Goal: Task Accomplishment & Management: Use online tool/utility

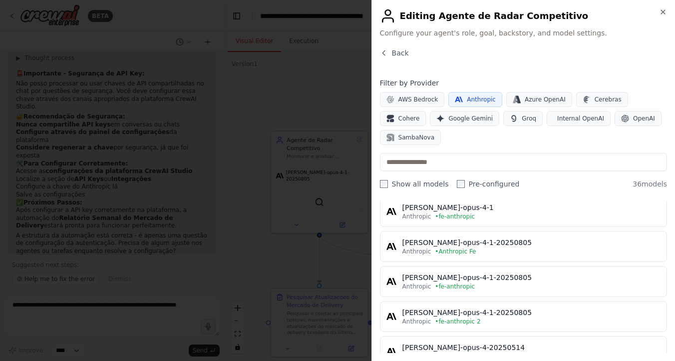
scroll to position [946, 0]
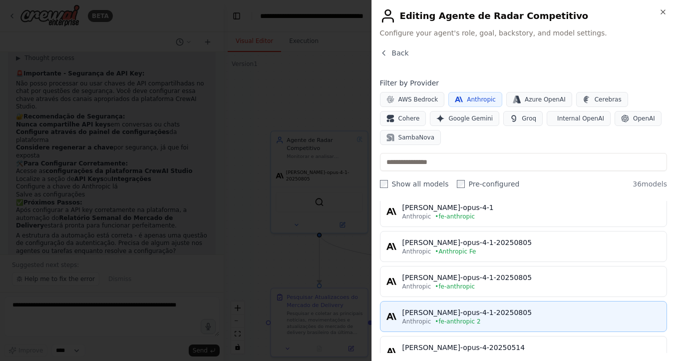
click at [481, 313] on div "claude-opus-4-1-20250805" at bounding box center [532, 312] width 258 height 10
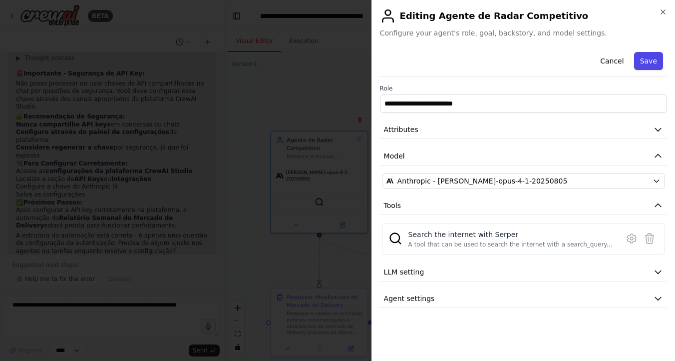
click at [655, 65] on button "Save" at bounding box center [648, 61] width 29 height 18
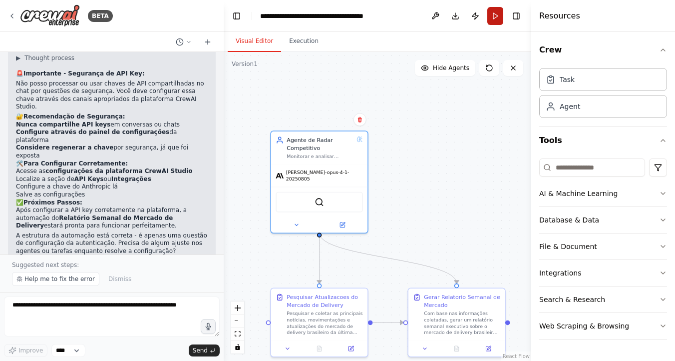
click at [496, 19] on button "Run" at bounding box center [496, 16] width 16 height 18
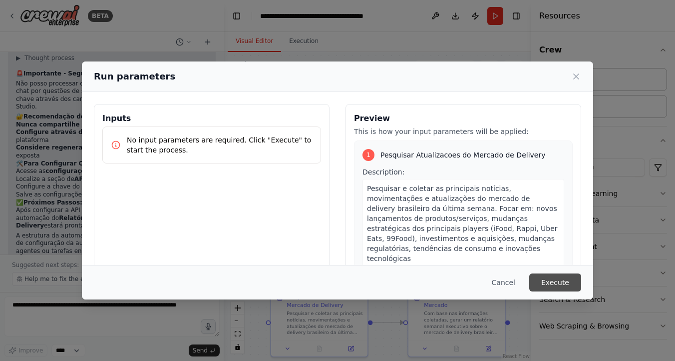
click at [548, 282] on button "Execute" at bounding box center [555, 282] width 52 height 18
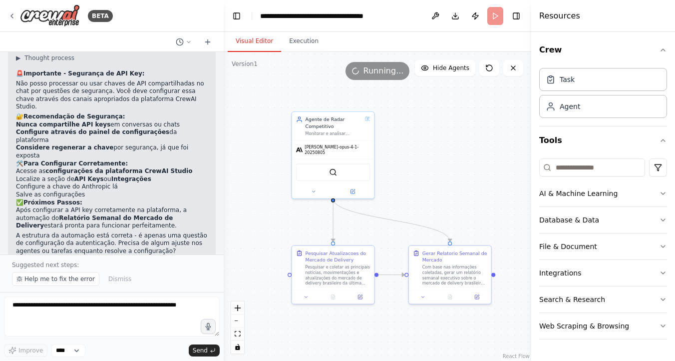
drag, startPoint x: 415, startPoint y: 184, endPoint x: 414, endPoint y: 157, distance: 27.0
click at [414, 157] on div ".deletable-edge-delete-btn { width: 20px; height: 20px; border: 0px solid #ffff…" at bounding box center [378, 206] width 308 height 309
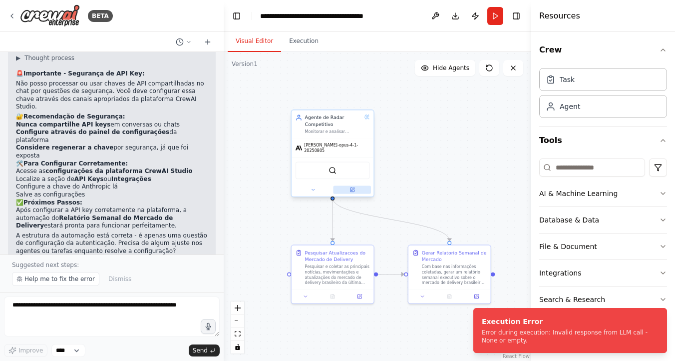
click at [353, 188] on icon at bounding box center [352, 190] width 4 height 4
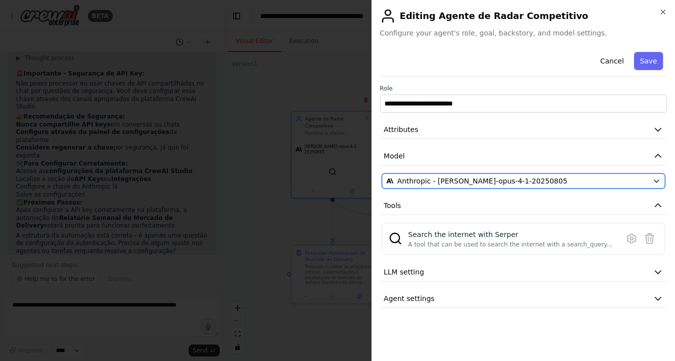
click at [534, 183] on div "Anthropic - claude-opus-4-1-20250805" at bounding box center [518, 181] width 262 height 10
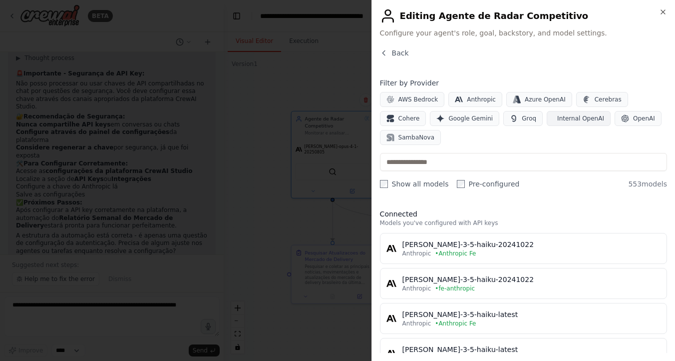
click at [584, 118] on span "Internal OpenAI" at bounding box center [580, 118] width 47 height 8
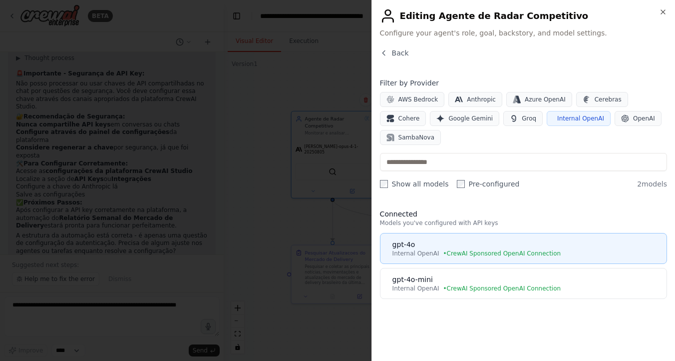
click at [517, 246] on div "gpt-4o" at bounding box center [527, 244] width 268 height 10
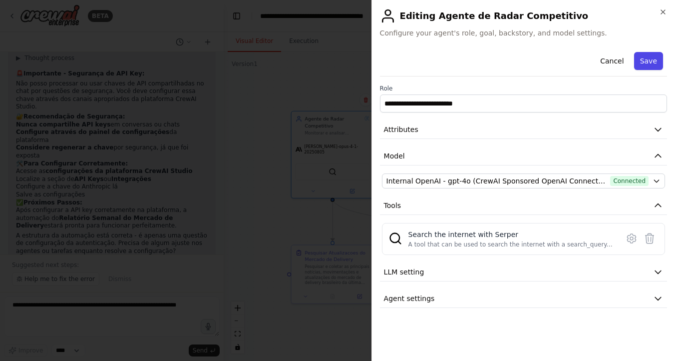
click at [651, 60] on button "Save" at bounding box center [648, 61] width 29 height 18
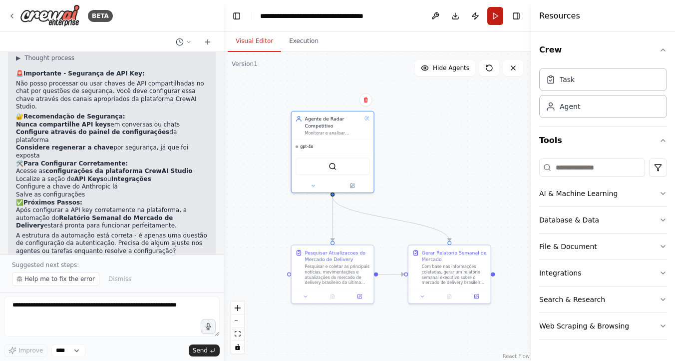
click at [499, 14] on button "Run" at bounding box center [496, 16] width 16 height 18
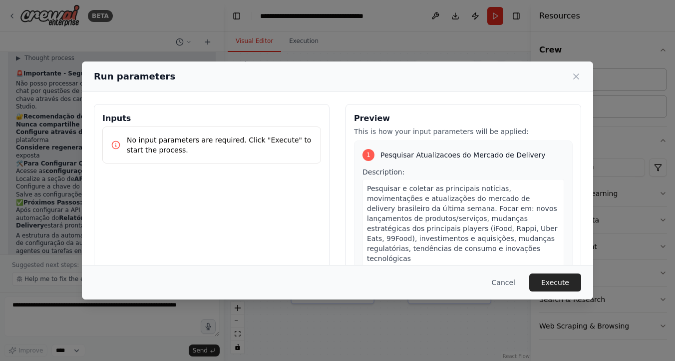
click at [556, 278] on button "Execute" at bounding box center [555, 282] width 52 height 18
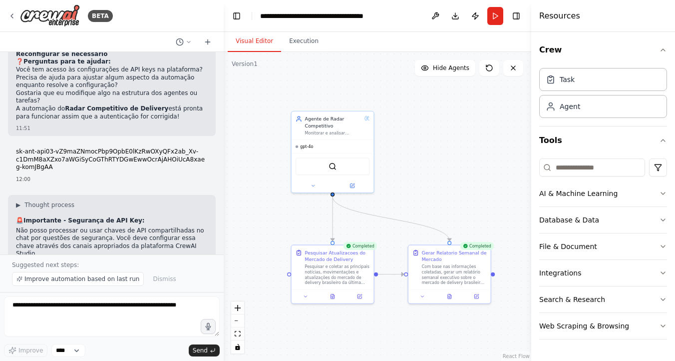
scroll to position [976, 0]
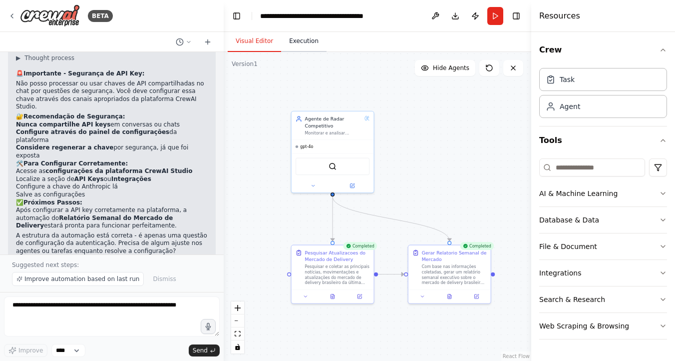
click at [300, 45] on button "Execution" at bounding box center [303, 41] width 45 height 21
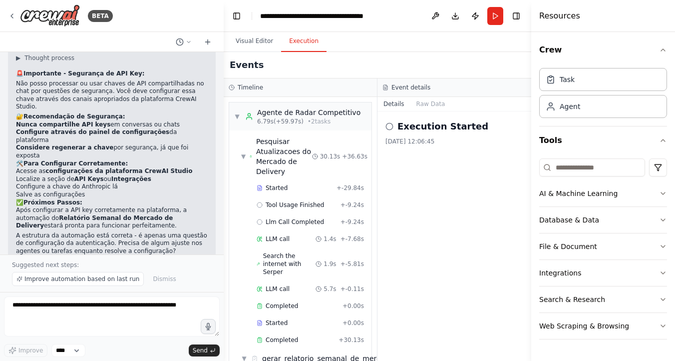
scroll to position [128, 0]
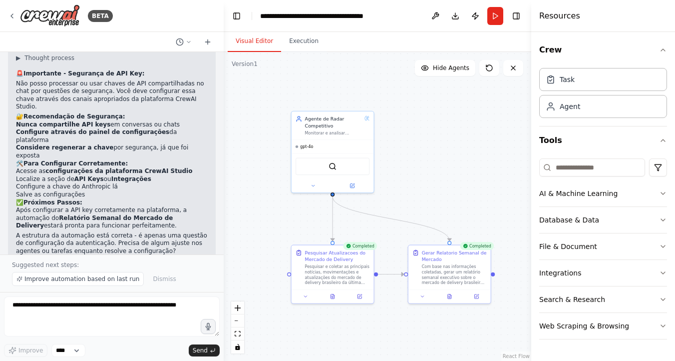
click at [257, 42] on button "Visual Editor" at bounding box center [254, 41] width 53 height 21
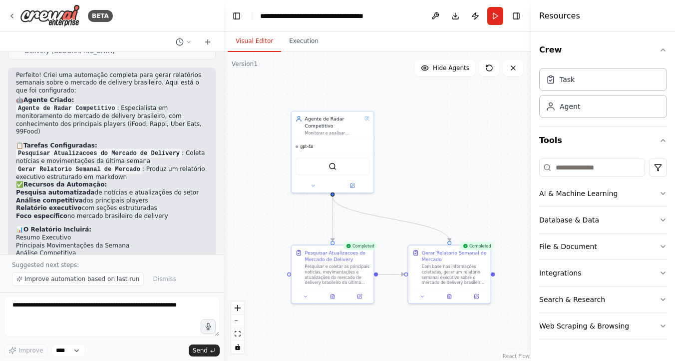
scroll to position [0, 0]
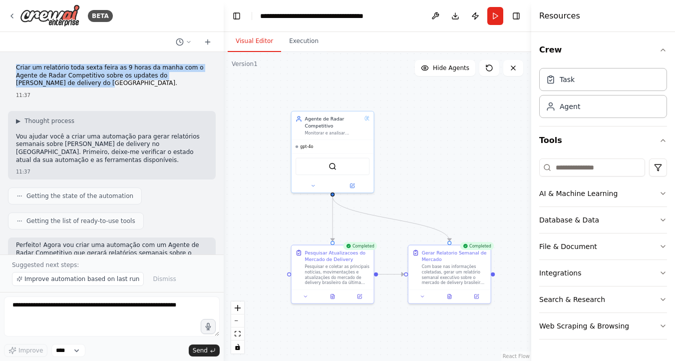
drag, startPoint x: 20, startPoint y: 62, endPoint x: 124, endPoint y: 81, distance: 105.1
click at [124, 81] on div "Criar um relatório toda sexta feira as 9 horas da manha com o Agente de Radar C…" at bounding box center [112, 81] width 208 height 43
click at [473, 273] on div "Com base nas informações coletadas, gerar um relatório semanal executivo sobre …" at bounding box center [454, 272] width 65 height 21
click at [451, 298] on button at bounding box center [450, 295] width 28 height 8
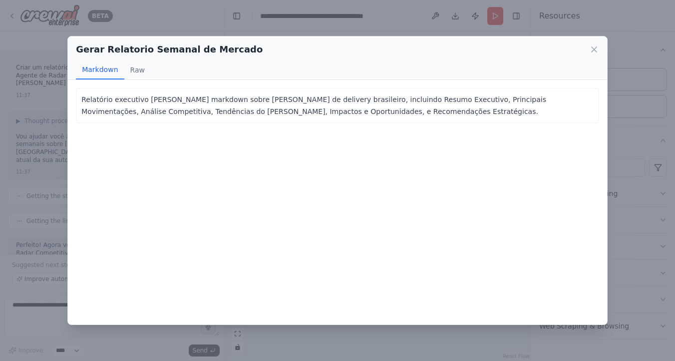
click at [210, 109] on p "Relatório executivo em formato markdown sobre o mercado de delivery brasileiro,…" at bounding box center [337, 105] width 513 height 24
click at [139, 71] on button "Raw" at bounding box center [137, 69] width 26 height 19
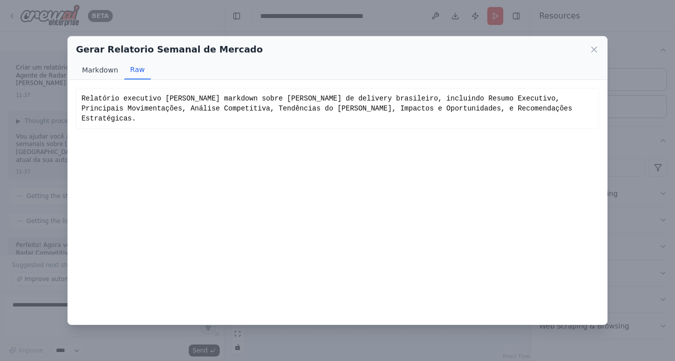
click at [104, 70] on button "Markdown" at bounding box center [100, 69] width 48 height 19
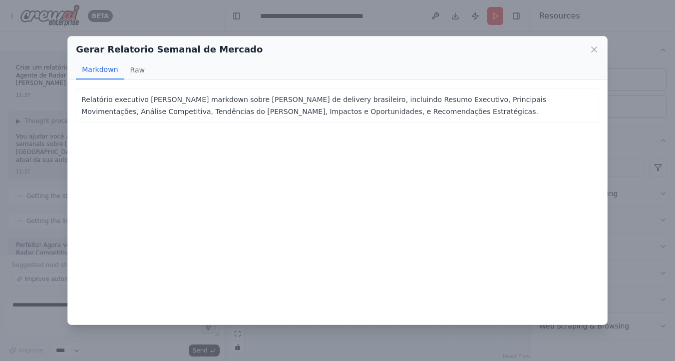
click at [585, 45] on div "Gerar Relatorio Semanal de Mercado" at bounding box center [337, 49] width 523 height 14
click at [597, 49] on icon at bounding box center [594, 49] width 10 height 10
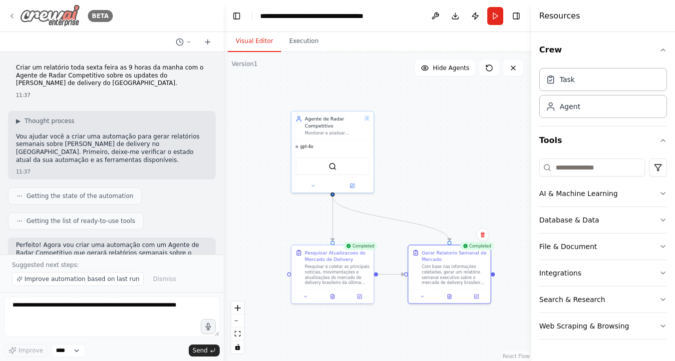
click at [17, 18] on div "BETA" at bounding box center [60, 15] width 105 height 22
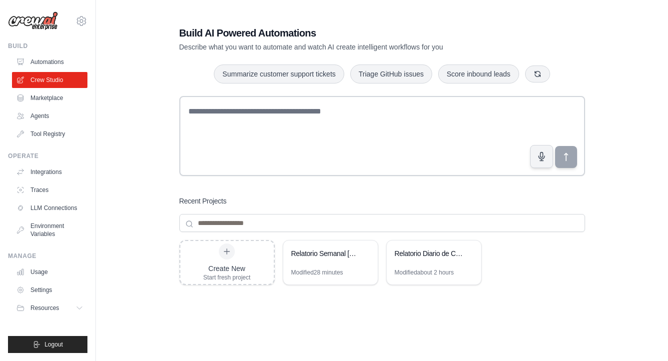
click at [14, 18] on img at bounding box center [33, 20] width 50 height 19
click at [50, 214] on link "LLM Connections" at bounding box center [50, 208] width 75 height 16
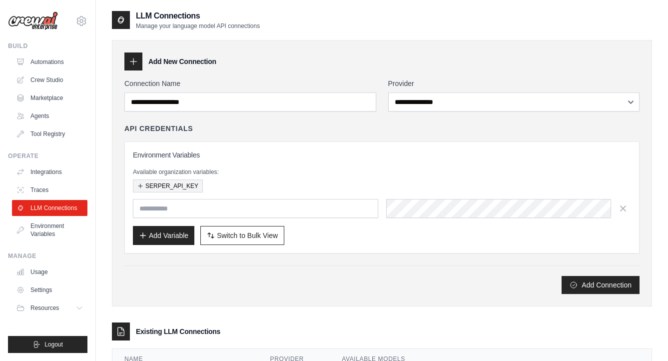
click at [194, 192] on button "SERPER_API_KEY" at bounding box center [168, 185] width 70 height 13
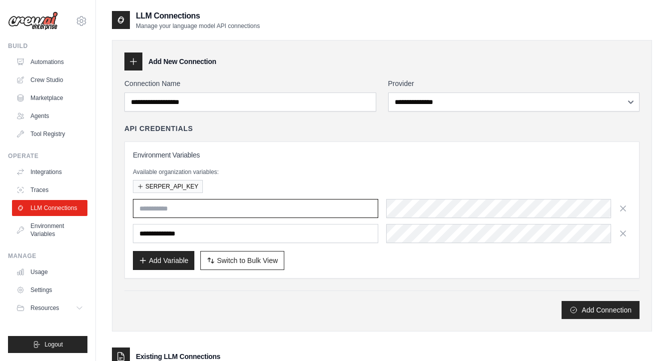
click at [206, 210] on input "text" at bounding box center [255, 208] width 245 height 19
type input "**********"
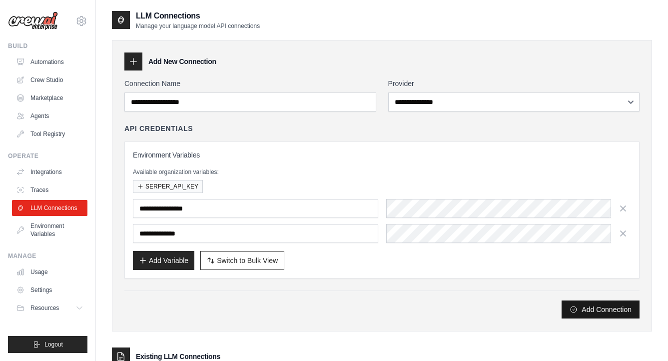
click at [587, 312] on button "Add Connection" at bounding box center [600, 309] width 78 height 18
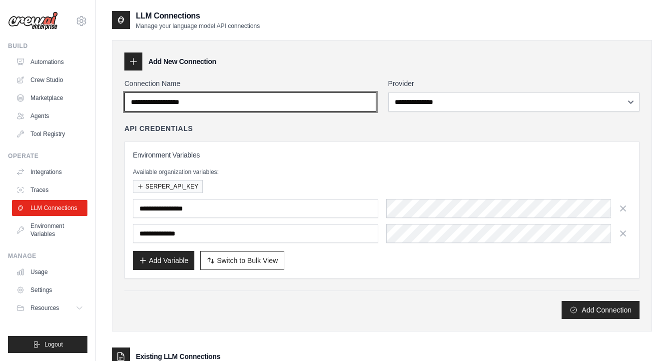
scroll to position [93, 0]
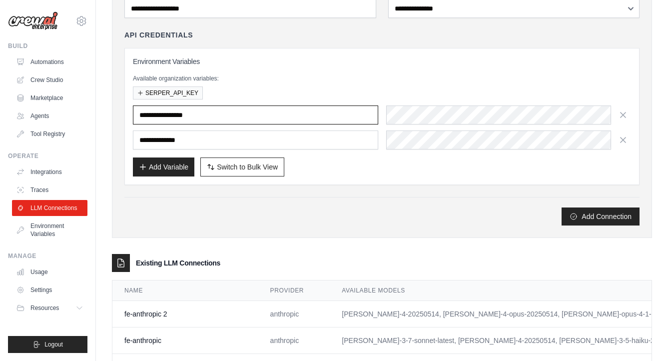
click at [191, 116] on input "**********" at bounding box center [255, 114] width 245 height 19
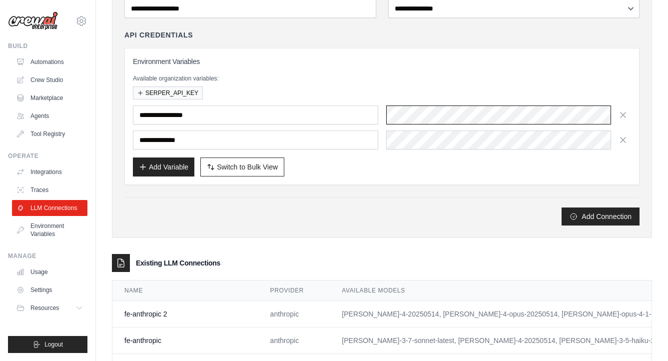
scroll to position [0, 243]
click at [376, 226] on div "**********" at bounding box center [382, 92] width 540 height 291
click at [49, 80] on link "Crew Studio" at bounding box center [50, 80] width 75 height 16
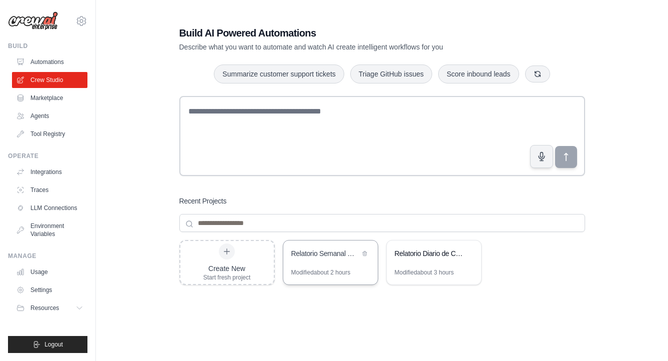
click at [336, 266] on div "Relatorio Semanal Mercado Delivery [GEOGRAPHIC_DATA]" at bounding box center [330, 254] width 94 height 28
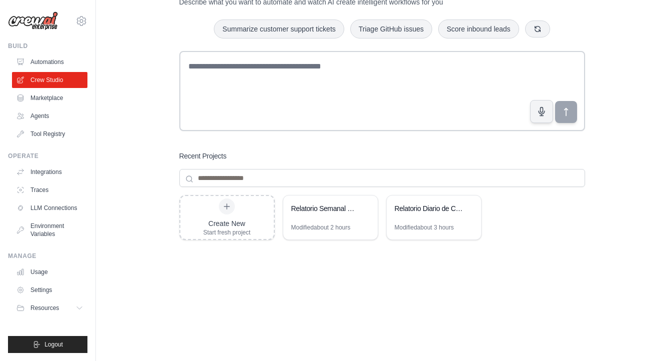
scroll to position [44, 0]
click at [62, 206] on link "LLM Connections" at bounding box center [50, 208] width 75 height 16
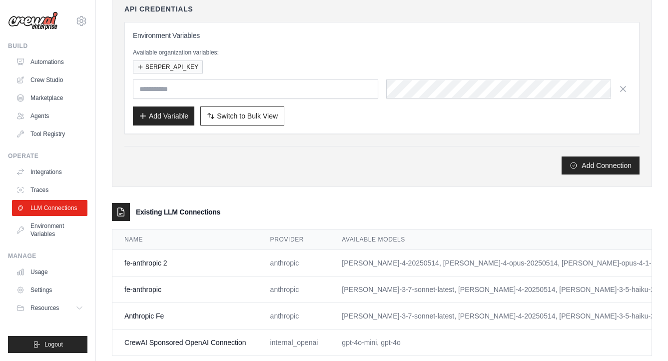
scroll to position [122, 0]
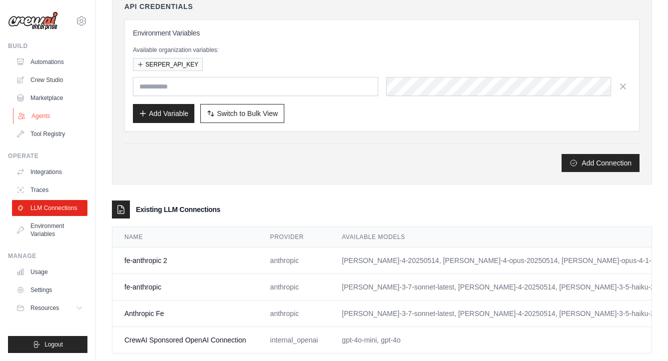
click at [45, 111] on link "Agents" at bounding box center [50, 116] width 75 height 16
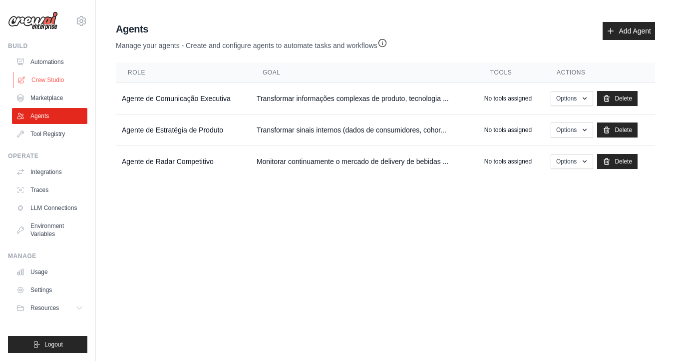
click at [43, 77] on link "Crew Studio" at bounding box center [50, 80] width 75 height 16
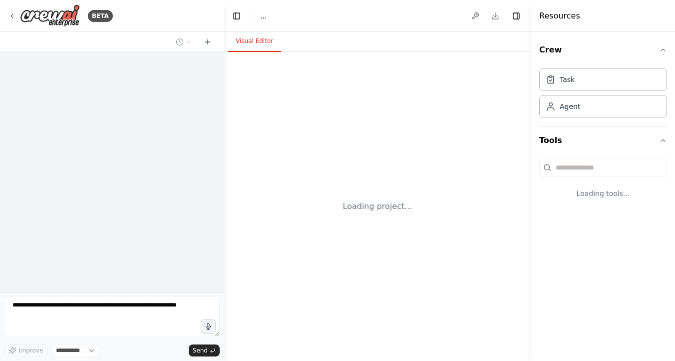
select select "****"
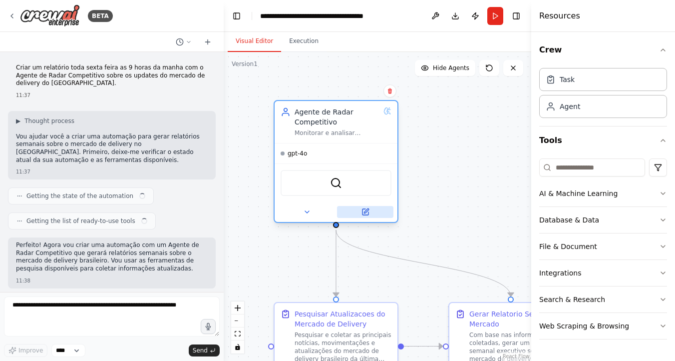
click at [366, 212] on icon at bounding box center [366, 212] width 6 height 6
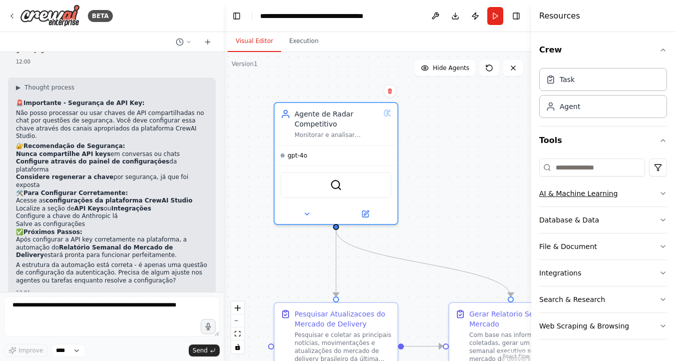
scroll to position [939, 0]
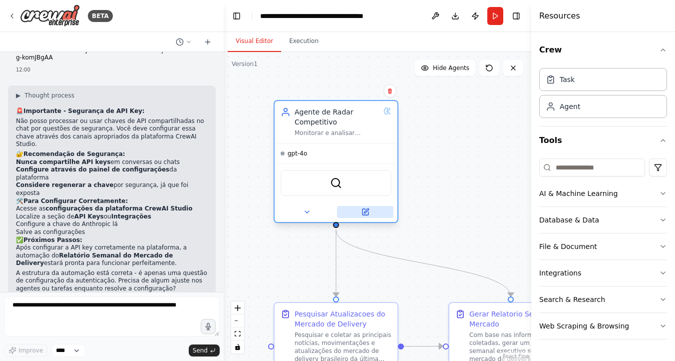
click at [363, 214] on icon at bounding box center [366, 212] width 6 height 6
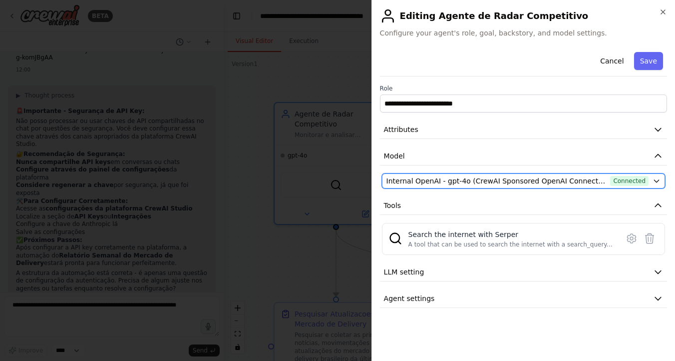
click at [598, 186] on button "Internal OpenAI - gpt-4o (CrewAI Sponsored OpenAI Connection) Connected" at bounding box center [523, 180] width 283 height 15
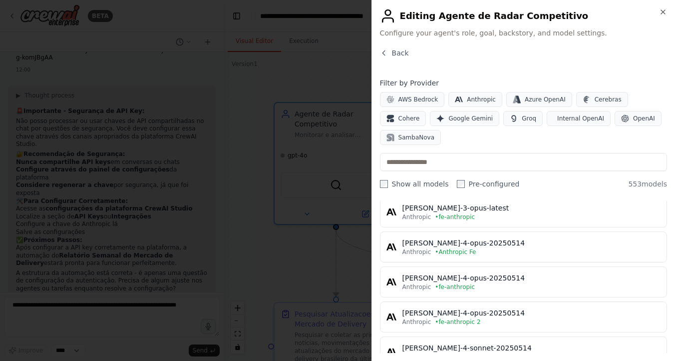
scroll to position [701, 0]
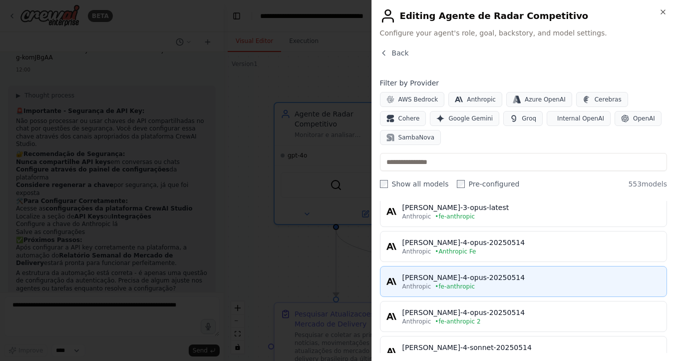
click at [489, 280] on div "claude-4-opus-20250514" at bounding box center [532, 277] width 258 height 10
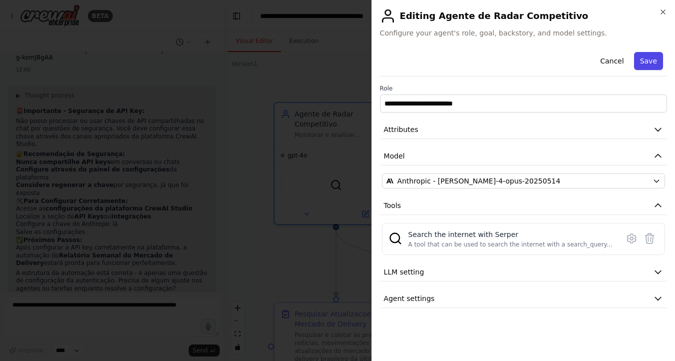
click at [651, 68] on button "Save" at bounding box center [648, 61] width 29 height 18
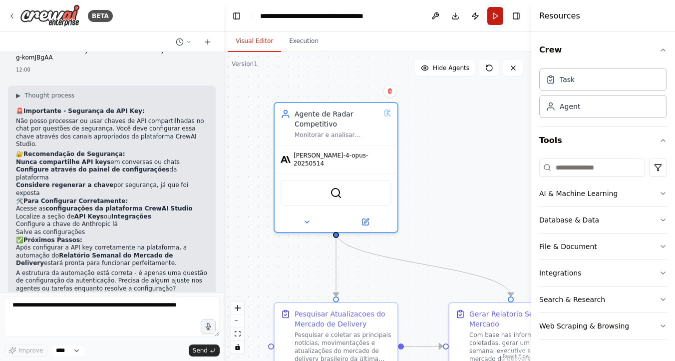
click at [493, 8] on button "Run" at bounding box center [496, 16] width 16 height 18
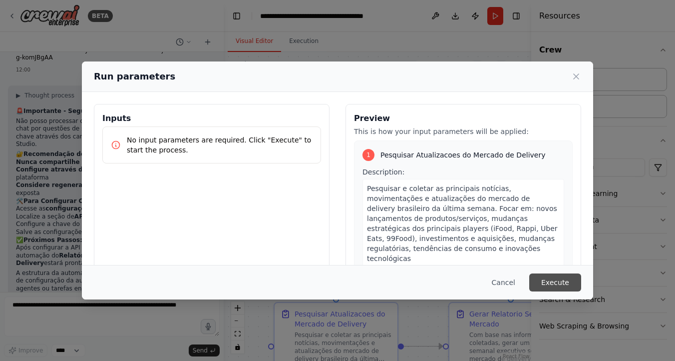
click at [547, 277] on button "Execute" at bounding box center [555, 282] width 52 height 18
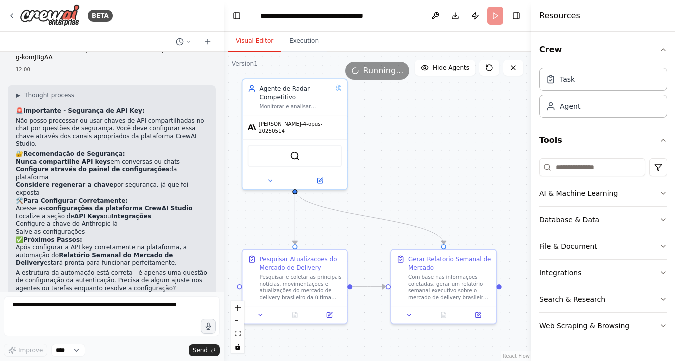
drag, startPoint x: 470, startPoint y: 191, endPoint x: 407, endPoint y: 153, distance: 72.8
click at [407, 153] on div ".deletable-edge-delete-btn { width: 20px; height: 20px; border: 0px solid #ffff…" at bounding box center [378, 206] width 308 height 309
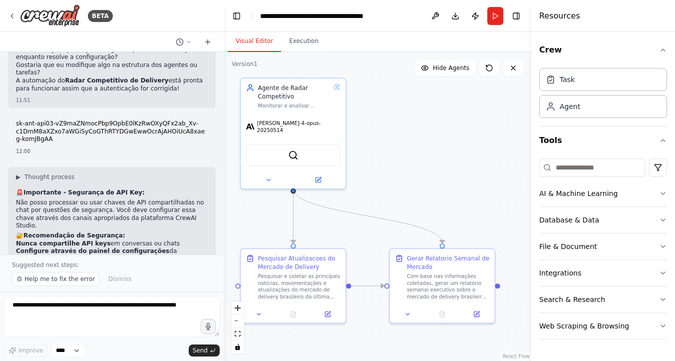
scroll to position [976, 0]
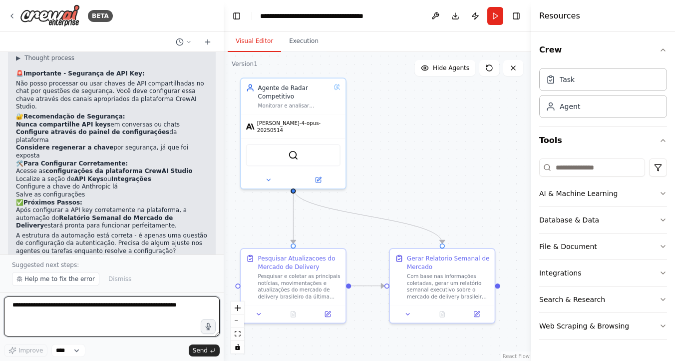
click at [113, 325] on textarea at bounding box center [112, 316] width 216 height 40
type textarea "**********"
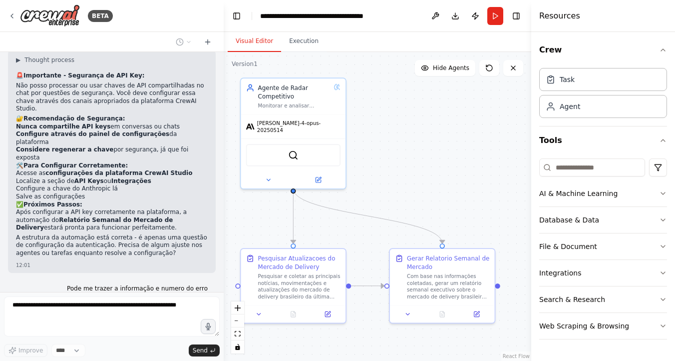
scroll to position [1000, 0]
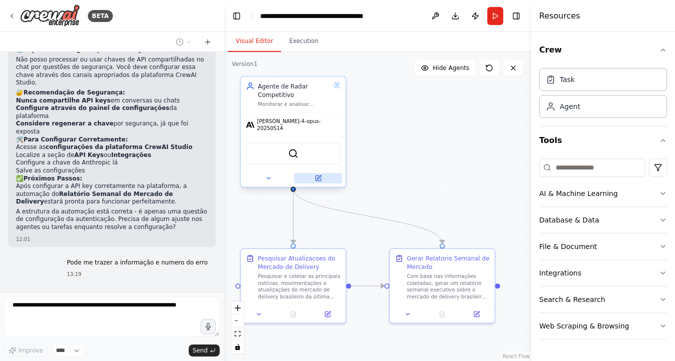
click at [318, 175] on icon at bounding box center [318, 177] width 5 height 5
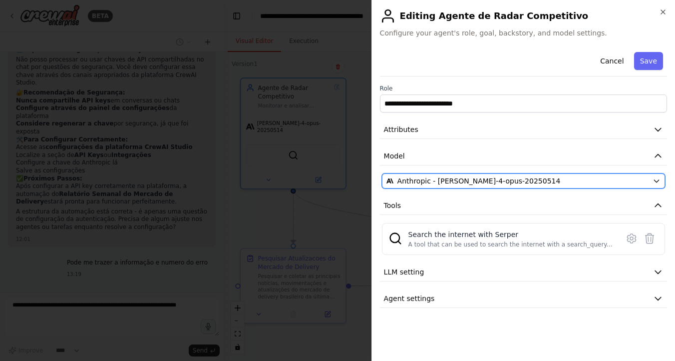
click at [531, 182] on div "Anthropic - claude-4-opus-20250514" at bounding box center [518, 181] width 262 height 10
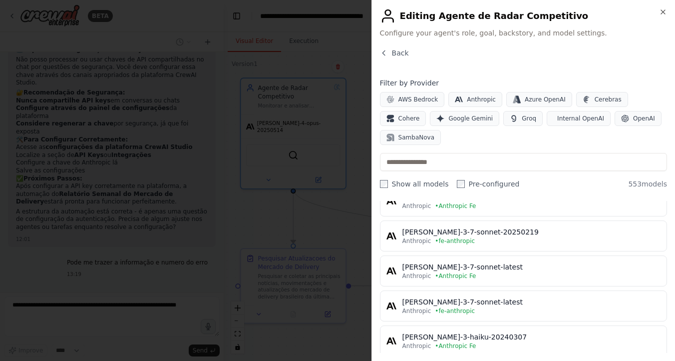
scroll to position [399, 0]
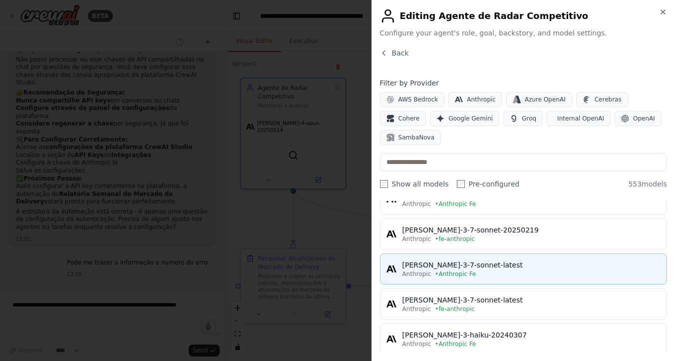
click at [515, 265] on div "[PERSON_NAME]-3-7-sonnet-latest" at bounding box center [532, 265] width 258 height 10
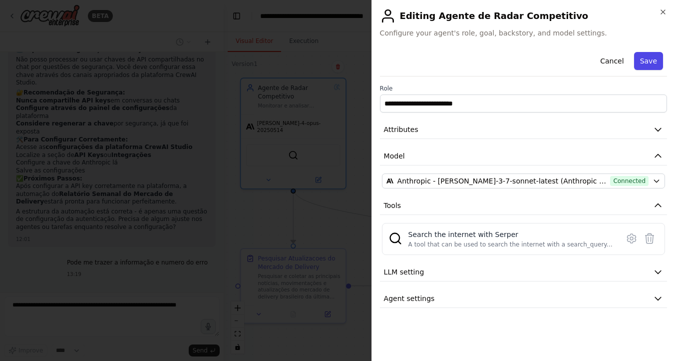
click at [648, 55] on button "Save" at bounding box center [648, 61] width 29 height 18
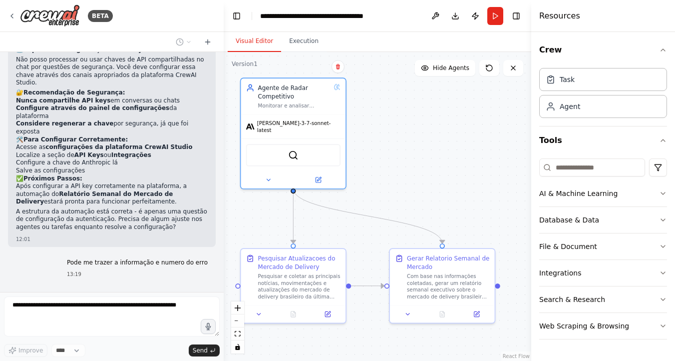
click at [499, 13] on button "Run" at bounding box center [496, 16] width 16 height 18
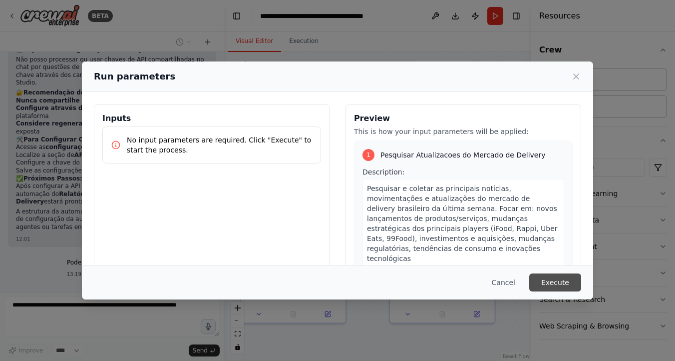
click at [560, 282] on button "Execute" at bounding box center [555, 282] width 52 height 18
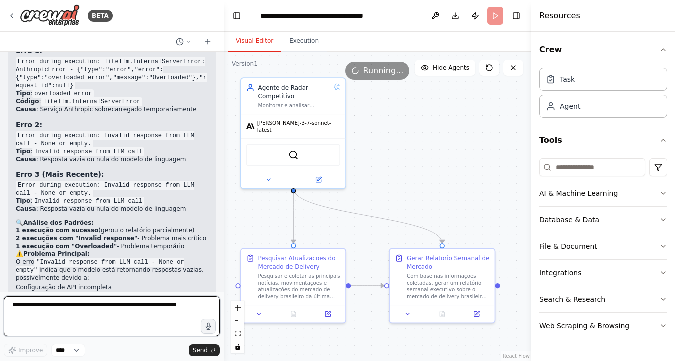
scroll to position [1296, 0]
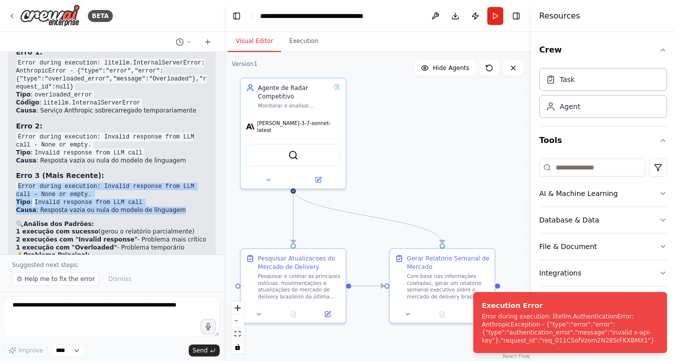
drag, startPoint x: 18, startPoint y: 171, endPoint x: 186, endPoint y: 196, distance: 169.7
click at [186, 196] on div "Analisando os erros das execuções da sua automação, aqui estão as informações d…" at bounding box center [112, 189] width 192 height 349
copy div "Error during execution: Invalid response from LLM call - None or empty. Tipo : …"
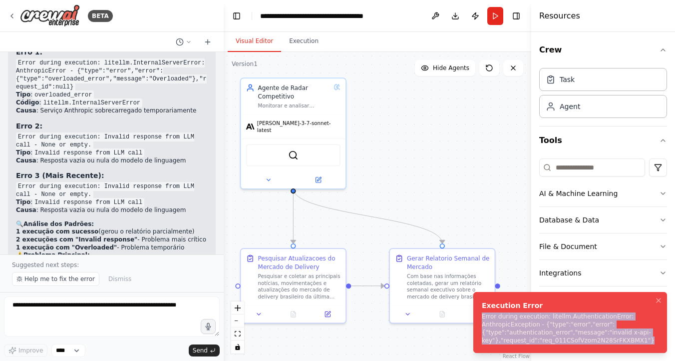
drag, startPoint x: 483, startPoint y: 317, endPoint x: 658, endPoint y: 345, distance: 177.5
click at [655, 344] on div "Error during execution: litellm.AuthenticationError: AnthropicException - {"typ…" at bounding box center [568, 328] width 173 height 32
copy div "Error during execution: litellm.AuthenticationError: AnthropicException - {"typ…"
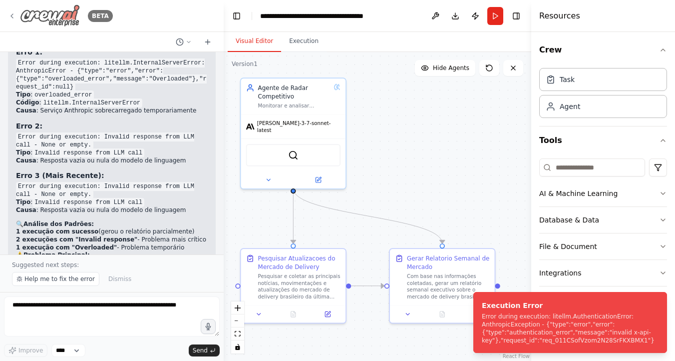
click at [10, 8] on div "BETA" at bounding box center [60, 15] width 105 height 22
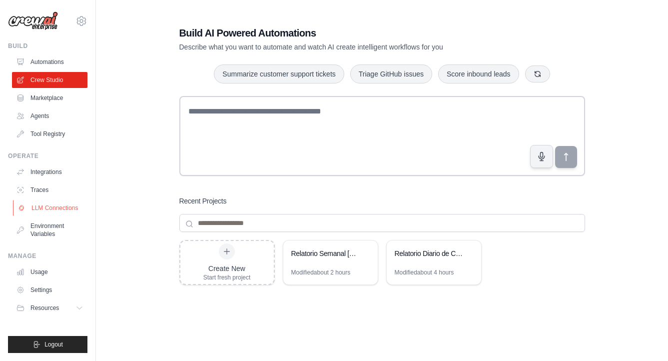
click at [67, 206] on link "LLM Connections" at bounding box center [50, 208] width 75 height 16
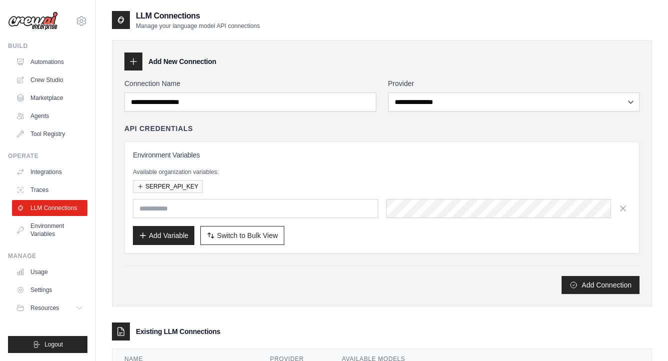
scroll to position [148, 0]
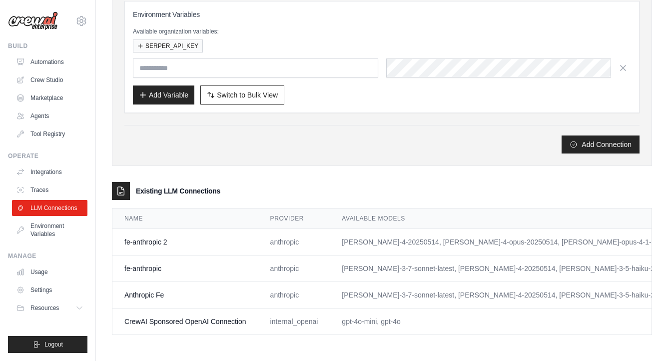
click at [135, 286] on td "Anthropic Fe" at bounding box center [185, 295] width 146 height 26
drag, startPoint x: 134, startPoint y: 285, endPoint x: 389, endPoint y: 305, distance: 255.0
click at [391, 304] on tbody "fe-anthropic 2 anthropic [PERSON_NAME]-4-20250514, [PERSON_NAME]-4-opus-2025051…" at bounding box center [449, 282] width 674 height 106
click at [377, 139] on div "Add Connection" at bounding box center [381, 144] width 515 height 18
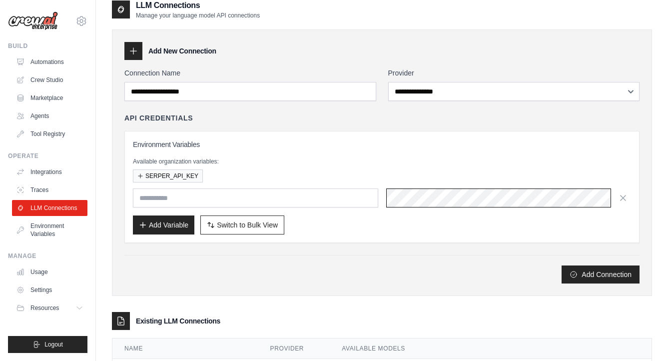
scroll to position [0, 242]
click at [398, 229] on div "Add Variable Switch to Bulk View Switch to Table View" at bounding box center [382, 224] width 498 height 19
click at [296, 197] on input "text" at bounding box center [255, 197] width 245 height 19
click at [326, 163] on p "Available organization variables:" at bounding box center [382, 161] width 498 height 8
click at [184, 230] on button "Add Variable" at bounding box center [163, 224] width 61 height 19
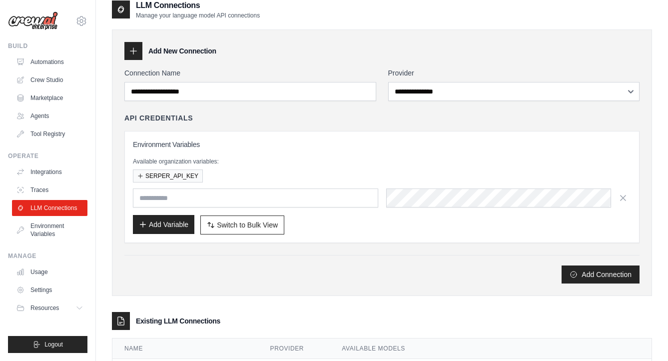
click at [164, 224] on button "Add Variable" at bounding box center [163, 224] width 61 height 19
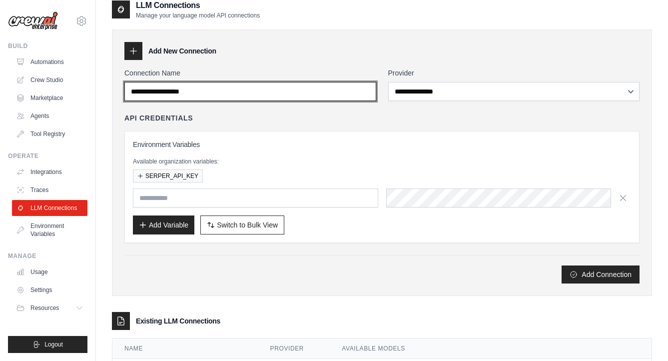
click at [265, 87] on input "Connection Name" at bounding box center [250, 91] width 252 height 19
type input "**********"
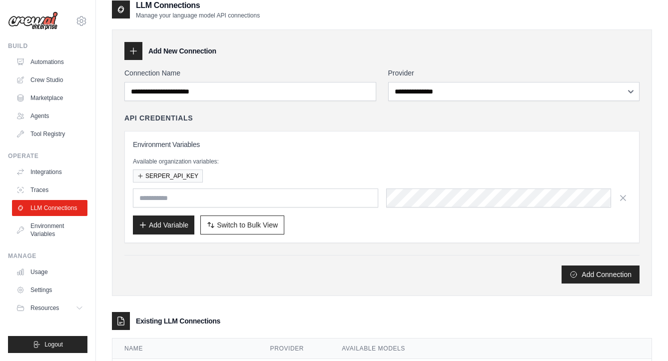
click at [292, 108] on div "**********" at bounding box center [381, 175] width 515 height 215
click at [425, 72] on label "Provider" at bounding box center [514, 73] width 252 height 10
click at [425, 82] on select "**********" at bounding box center [514, 91] width 252 height 19
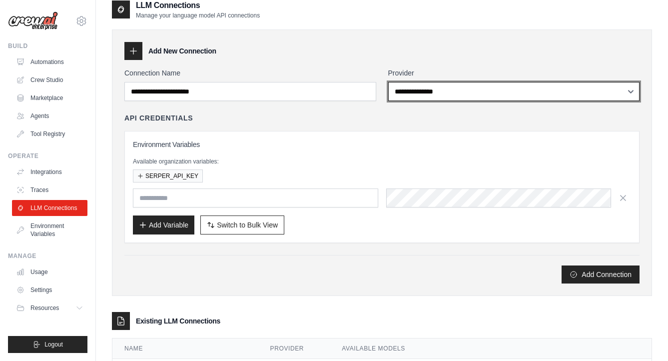
click at [420, 90] on select "**********" at bounding box center [514, 91] width 252 height 19
select select "*********"
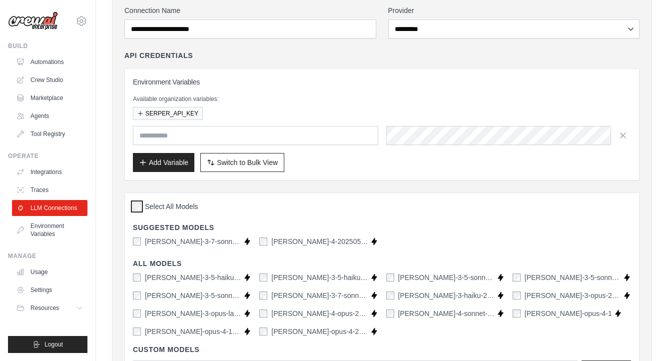
scroll to position [72, 0]
click at [310, 142] on input "text" at bounding box center [255, 135] width 245 height 19
type input "**********"
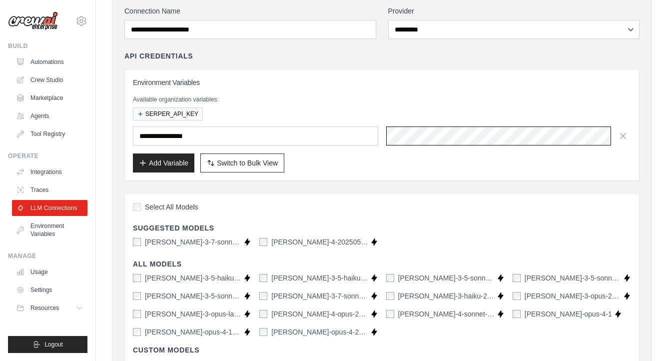
scroll to position [0, 0]
click at [339, 172] on div "**********" at bounding box center [381, 125] width 515 height 112
click at [421, 181] on div "**********" at bounding box center [381, 221] width 515 height 431
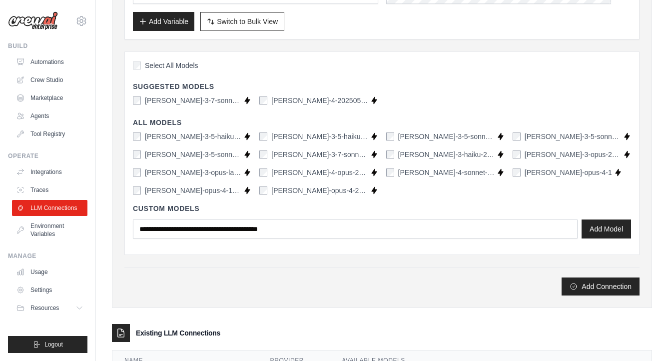
scroll to position [224, 0]
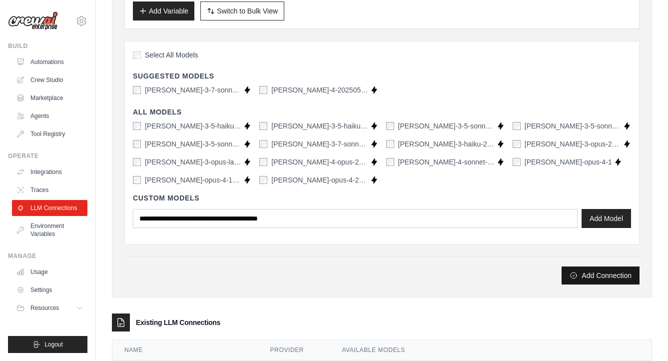
click at [581, 277] on button "Add Connection" at bounding box center [600, 275] width 78 height 18
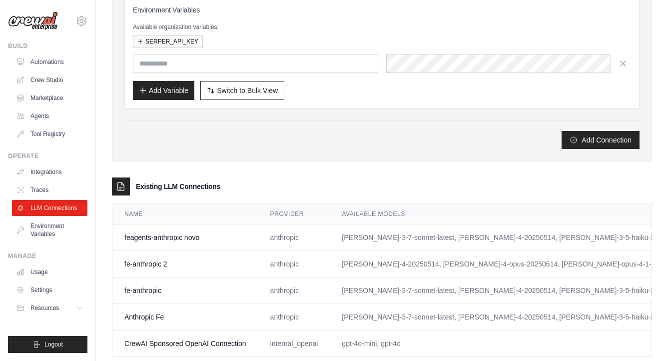
scroll to position [195, 0]
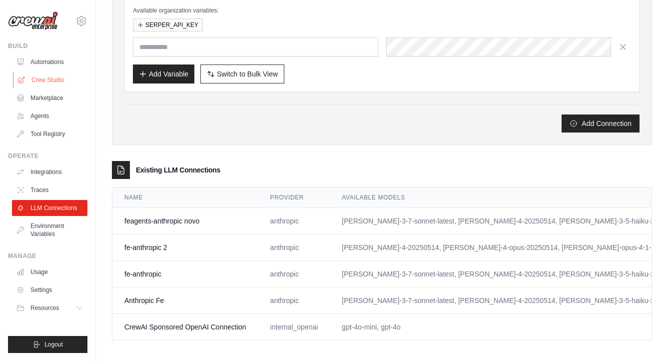
click at [47, 79] on link "Crew Studio" at bounding box center [50, 80] width 75 height 16
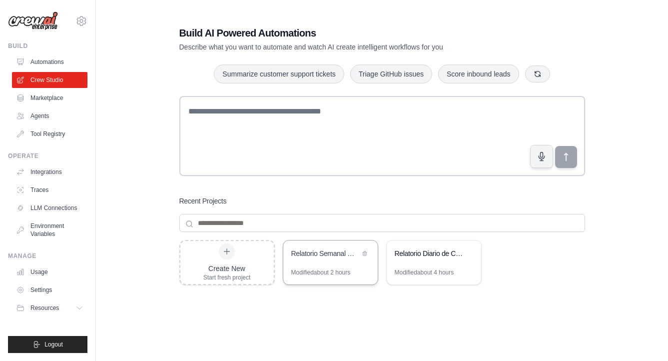
click at [331, 268] on div "Modified about 2 hours" at bounding box center [320, 272] width 59 height 8
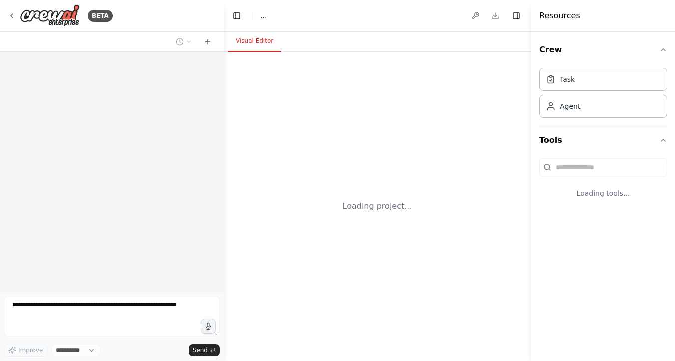
select select "****"
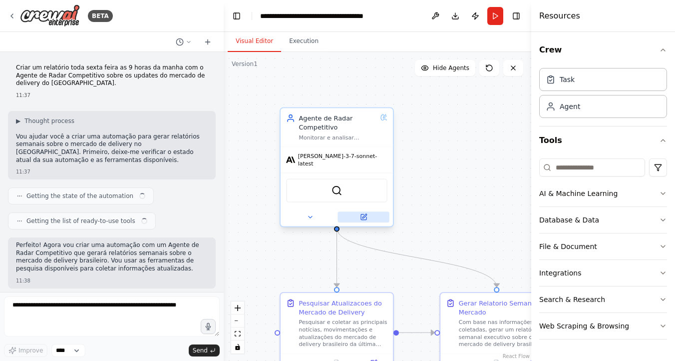
scroll to position [359, 0]
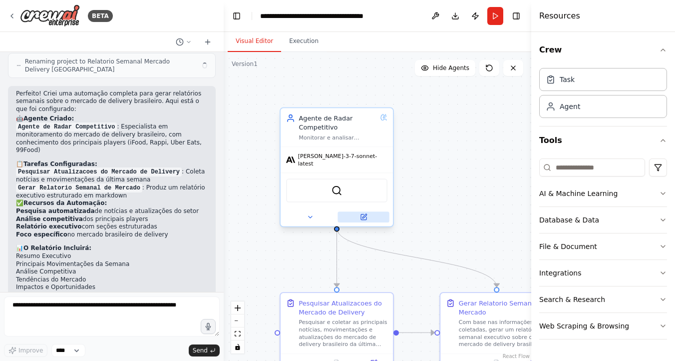
click at [361, 214] on icon at bounding box center [363, 216] width 5 height 5
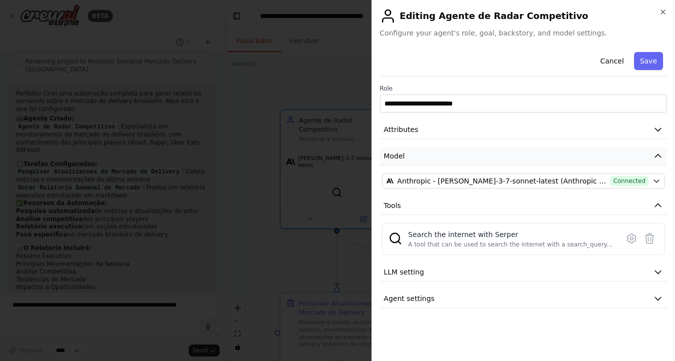
scroll to position [351, 0]
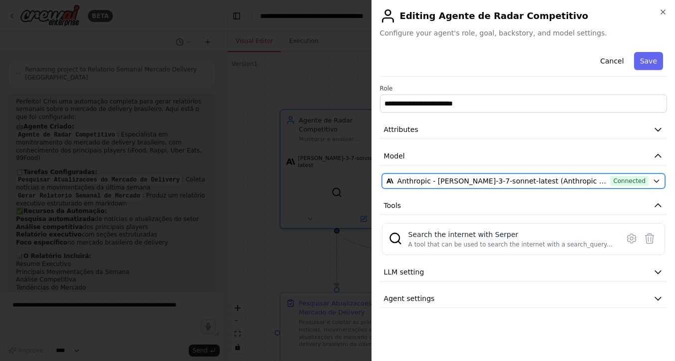
click at [416, 183] on span "Anthropic - [PERSON_NAME]-3-7-sonnet-latest (Anthropic Fe)" at bounding box center [502, 181] width 209 height 10
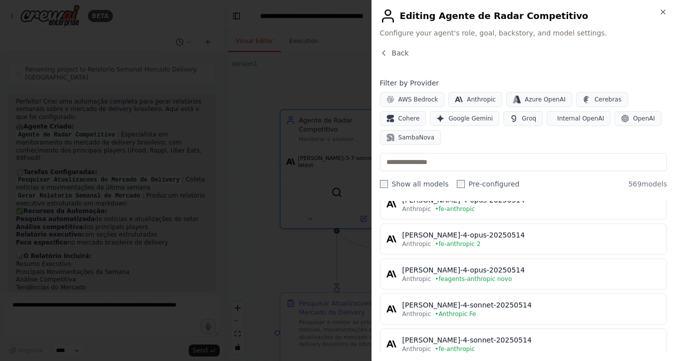
scroll to position [1133, 0]
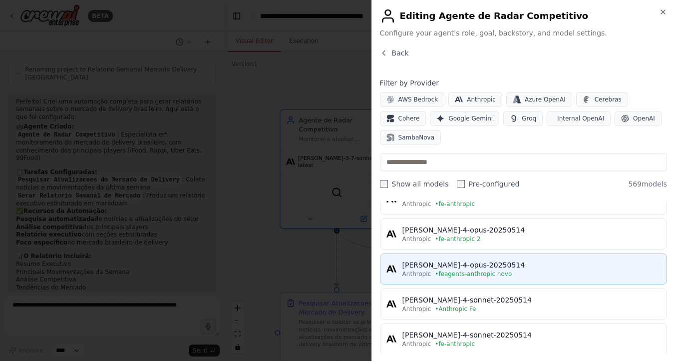
click at [507, 271] on span "• feagents-anthropic novo" at bounding box center [473, 274] width 77 height 8
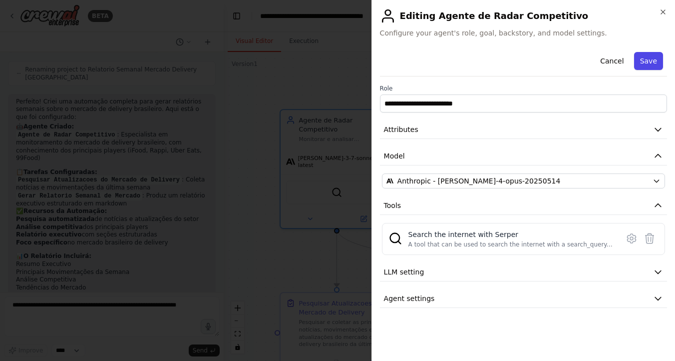
click at [654, 69] on button "Save" at bounding box center [648, 61] width 29 height 18
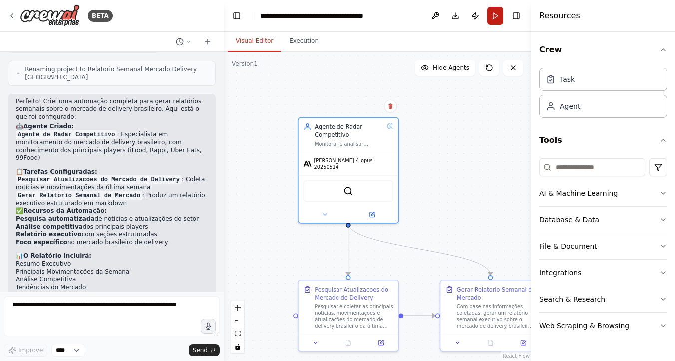
click at [494, 20] on button "Run" at bounding box center [496, 16] width 16 height 18
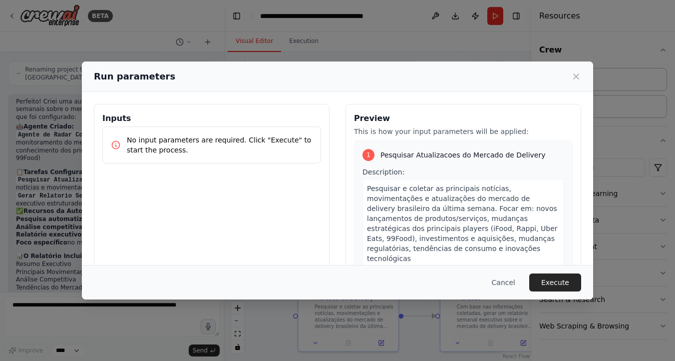
click at [553, 282] on button "Execute" at bounding box center [555, 282] width 52 height 18
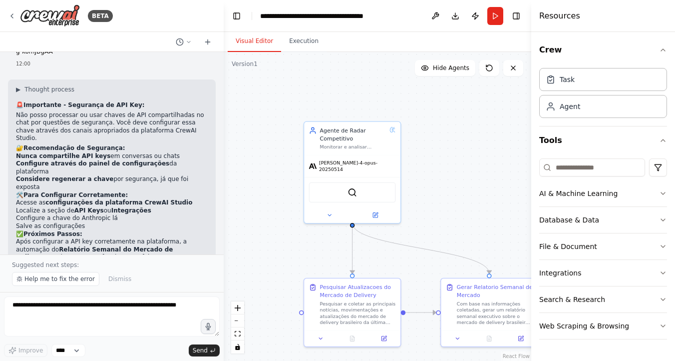
scroll to position [1412, 0]
